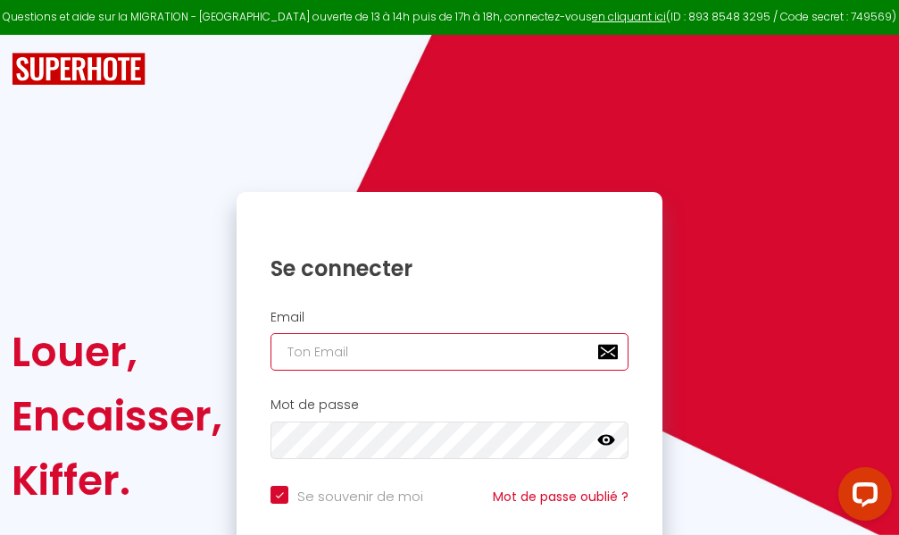
click at [512, 354] on input "email" at bounding box center [450, 352] width 358 height 38
type input "m"
checkbox input "true"
type input "ma"
checkbox input "true"
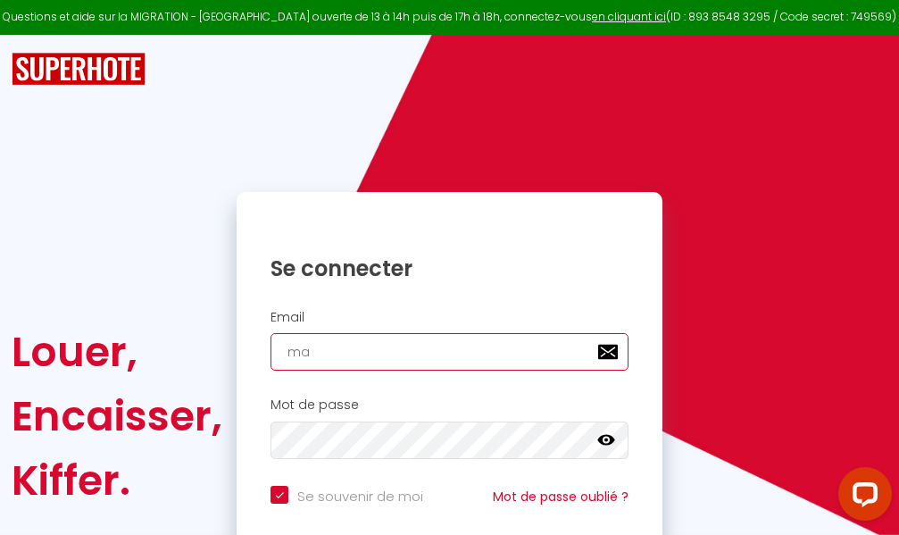
type input "mar"
checkbox input "true"
type input "marc"
checkbox input "true"
type input "marcd"
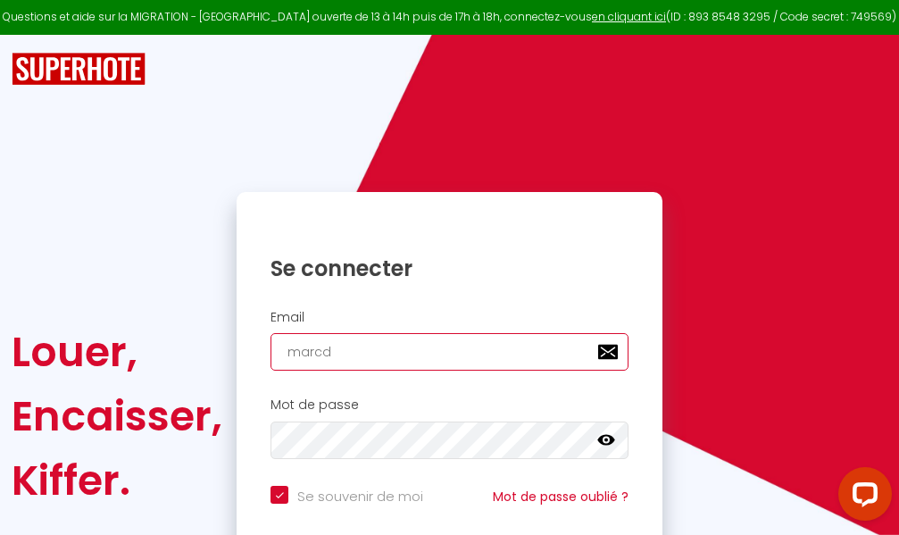
checkbox input "true"
type input "marcdp"
checkbox input "true"
type input "marcdpo"
checkbox input "true"
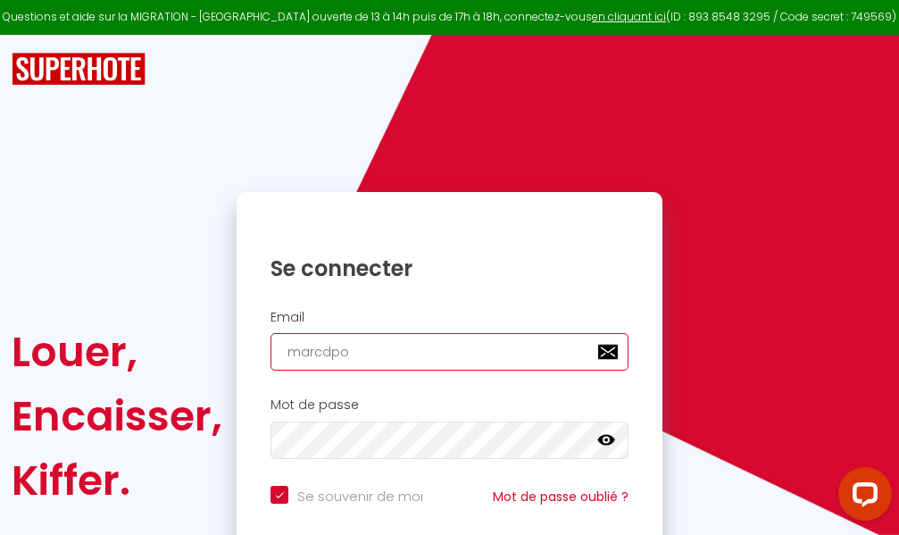
type input "marcdpoz"
checkbox input "true"
type input "marcdpoz."
checkbox input "true"
type input "marcdpoz.l"
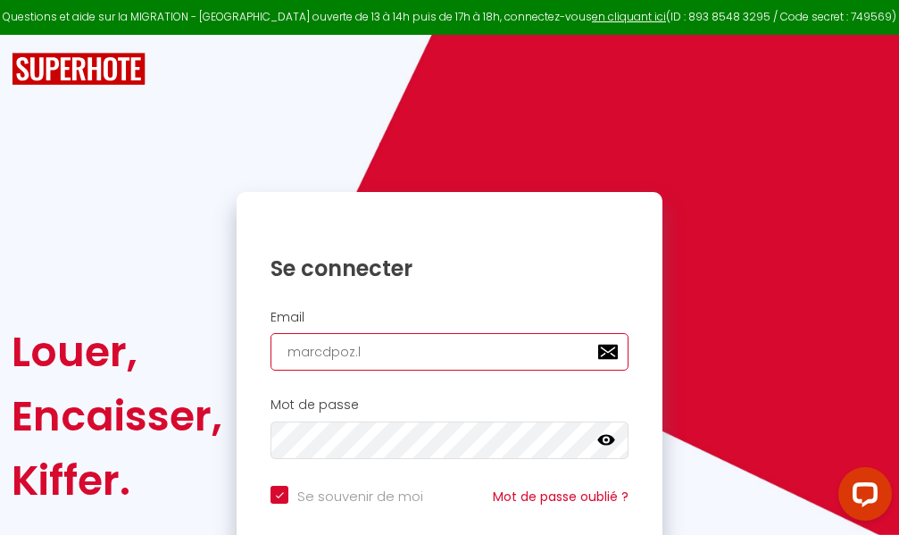
checkbox input "true"
type input "marcdpoz.lo"
checkbox input "true"
type input "marcdpoz.loc"
checkbox input "true"
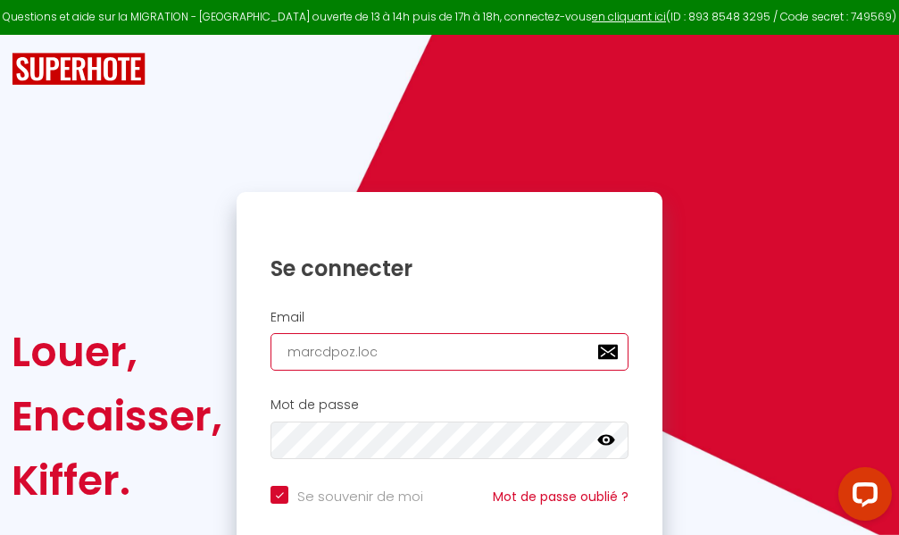
type input "marcdpoz.loca"
checkbox input "true"
type input "marcdpoz.locat"
checkbox input "true"
type input "marcdpoz.locati"
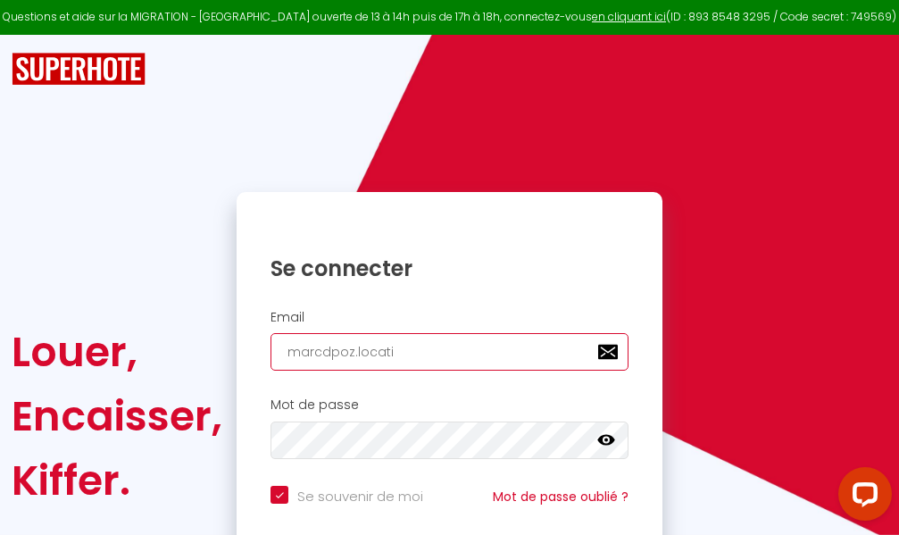
checkbox input "true"
type input "marcdpoz.locatio"
checkbox input "true"
type input "marcdpoz.location"
checkbox input "true"
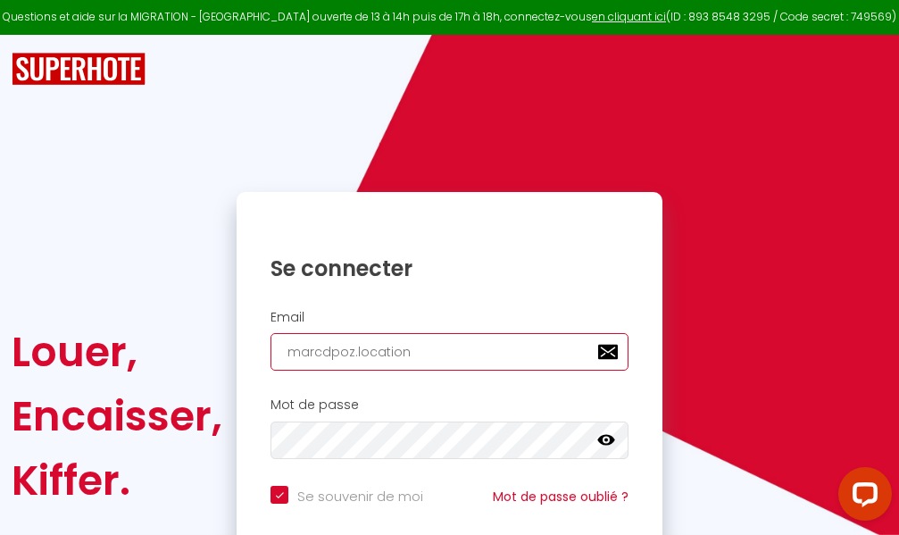
type input "marcdpoz.location@"
checkbox input "true"
type input "marcdpoz.location@g"
checkbox input "true"
type input "marcdpoz.location@gm"
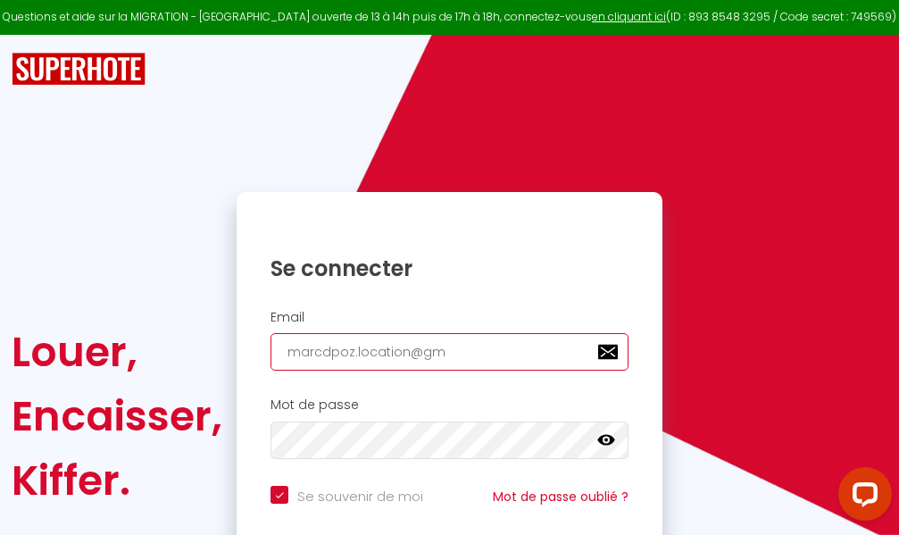
checkbox input "true"
type input "marcdpoz.location@gma"
checkbox input "true"
type input "marcdpoz.location@gmai"
checkbox input "true"
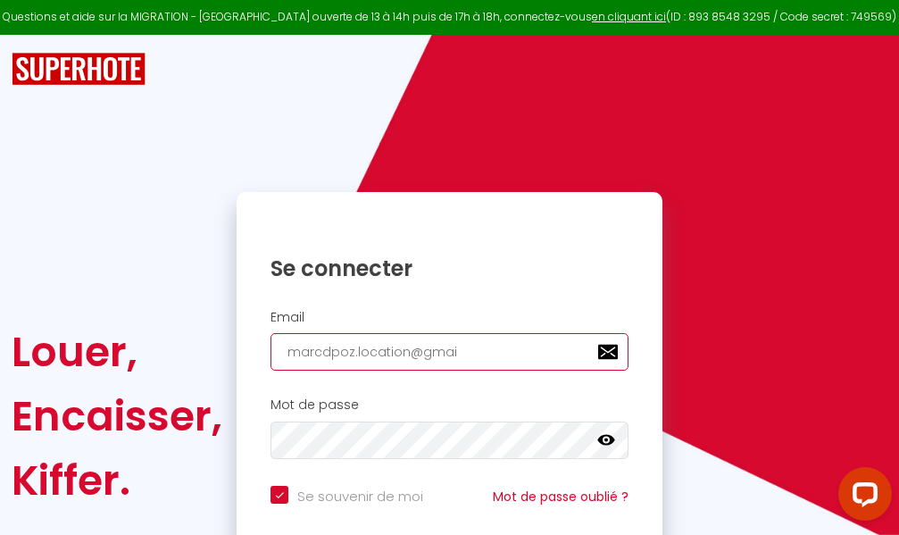
type input "[EMAIL_ADDRESS]"
checkbox input "true"
type input "[EMAIL_ADDRESS]."
checkbox input "true"
type input "marcdpoz.location@gmail.c"
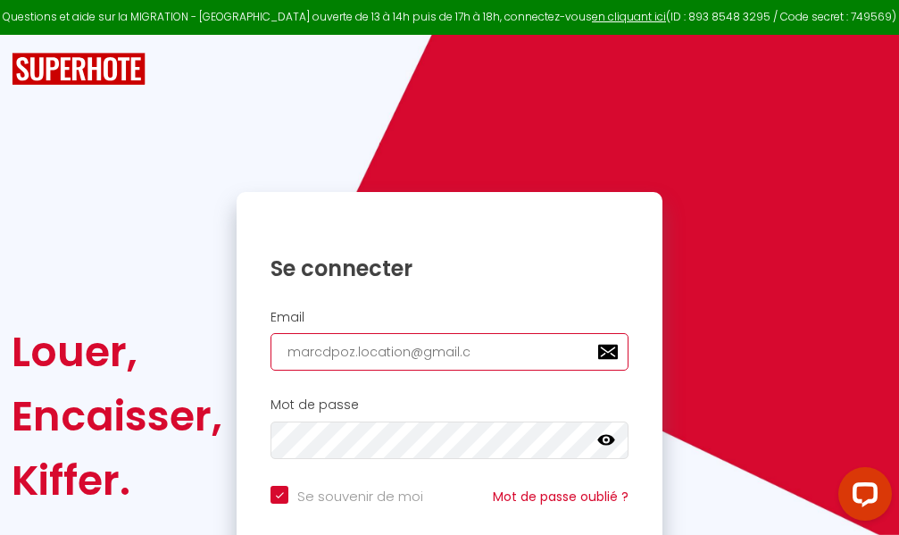
checkbox input "true"
type input "[EMAIL_ADDRESS][DOMAIN_NAME]"
checkbox input "true"
type input "[EMAIL_ADDRESS][DOMAIN_NAME]"
checkbox input "true"
